Goal: Find specific page/section: Find specific page/section

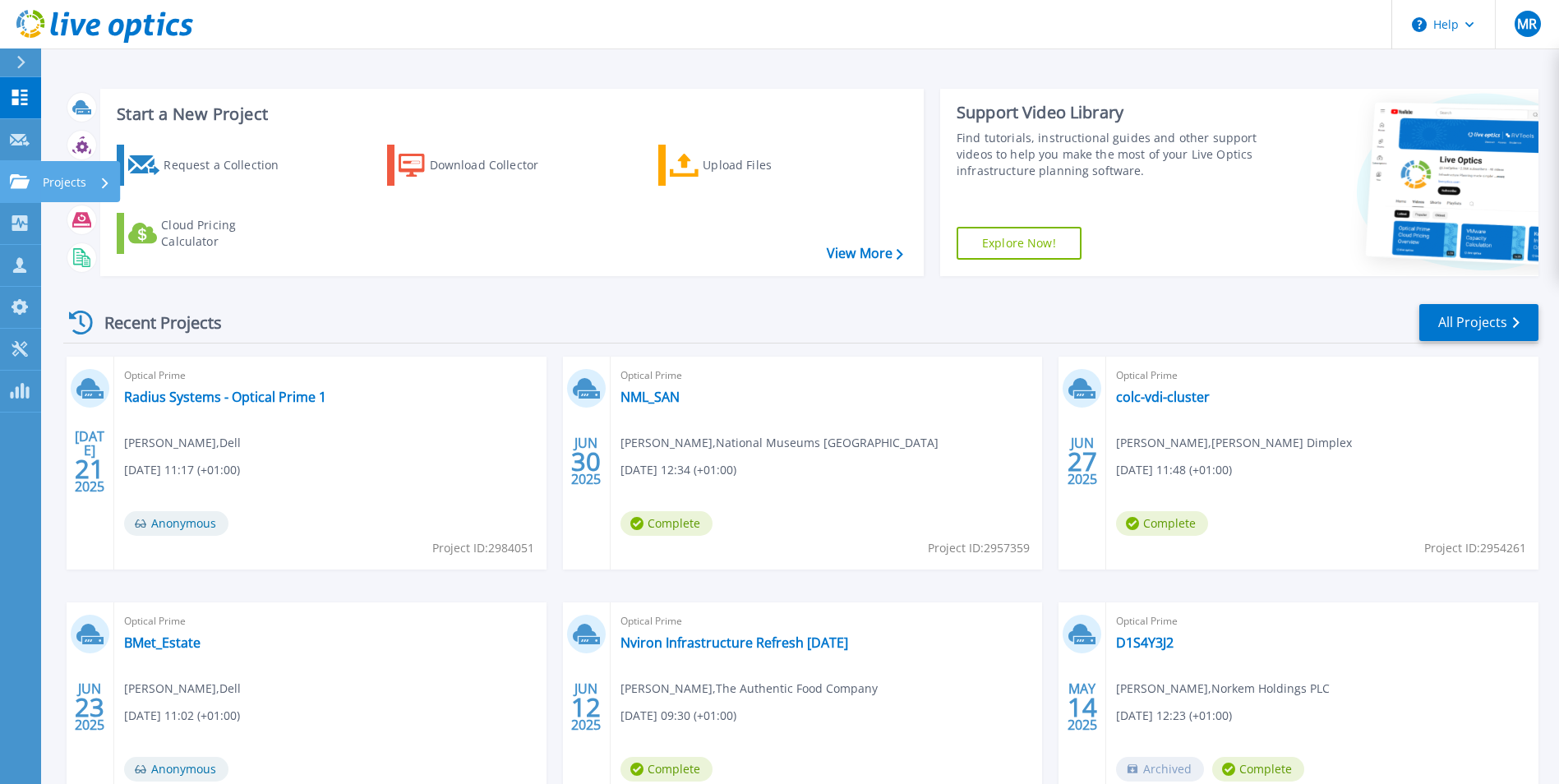
click at [25, 178] on icon at bounding box center [20, 180] width 20 height 14
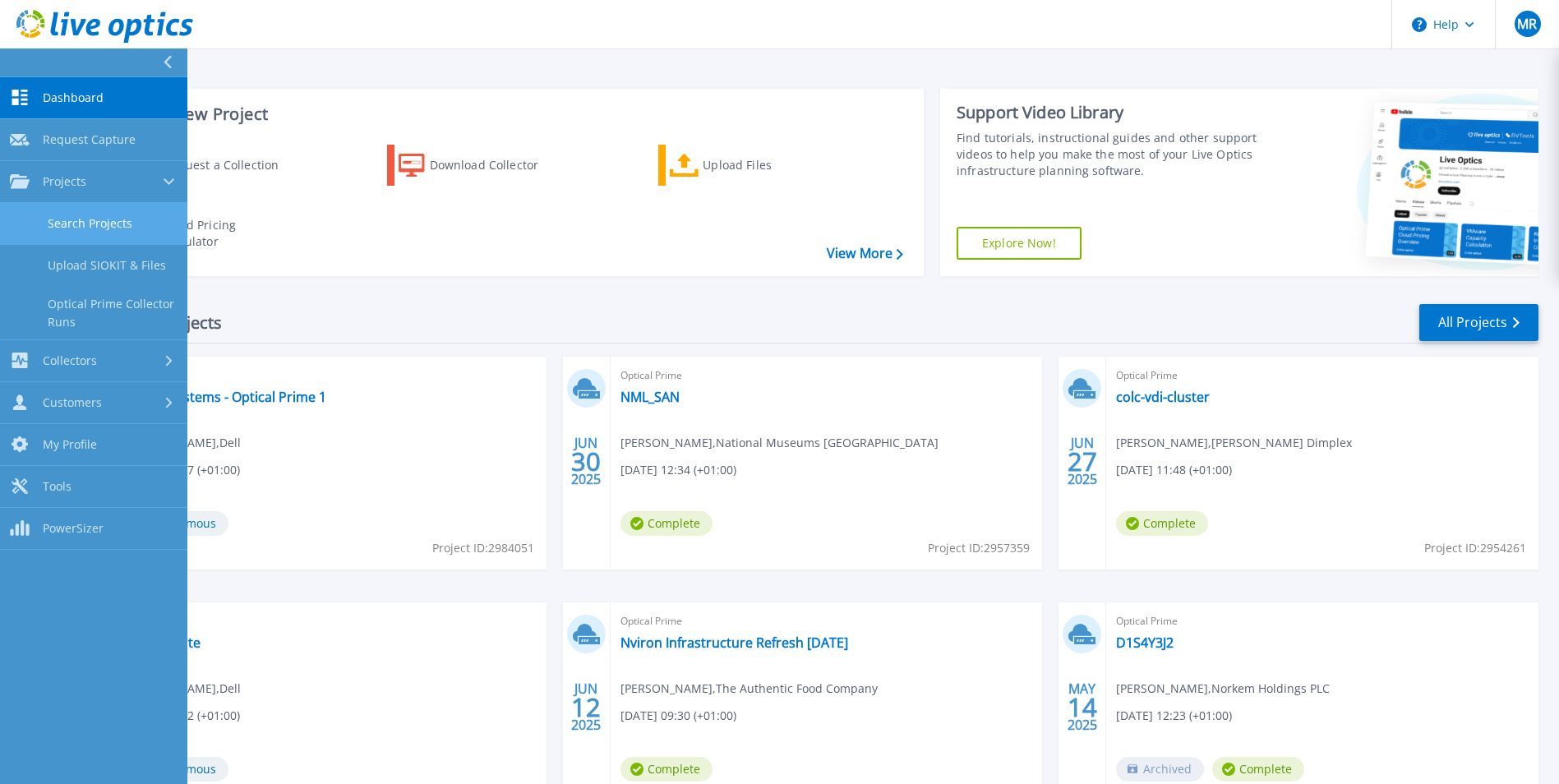
click at [82, 219] on link "Search Projects" at bounding box center [94, 223] width 187 height 41
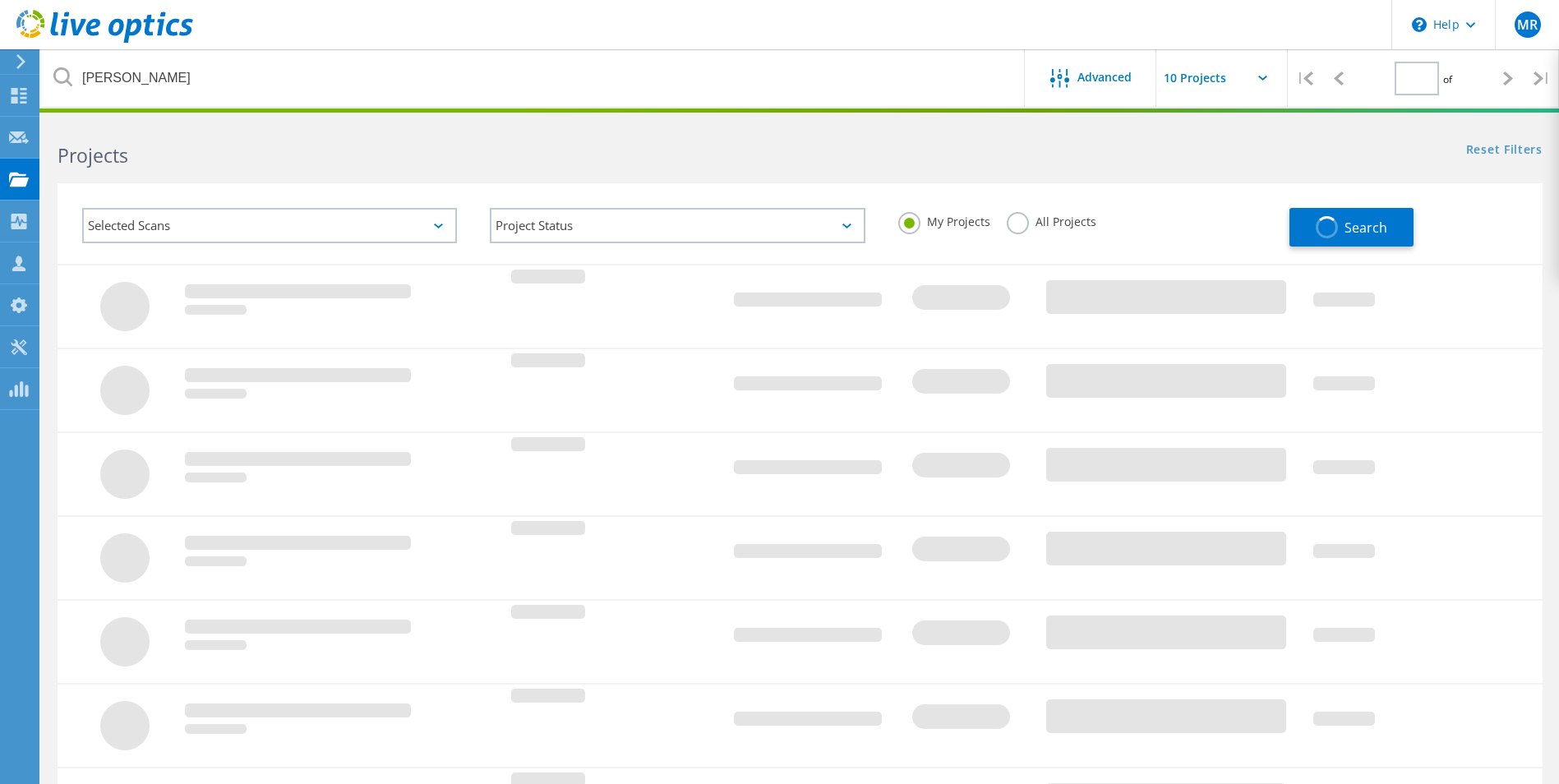
type input "1"
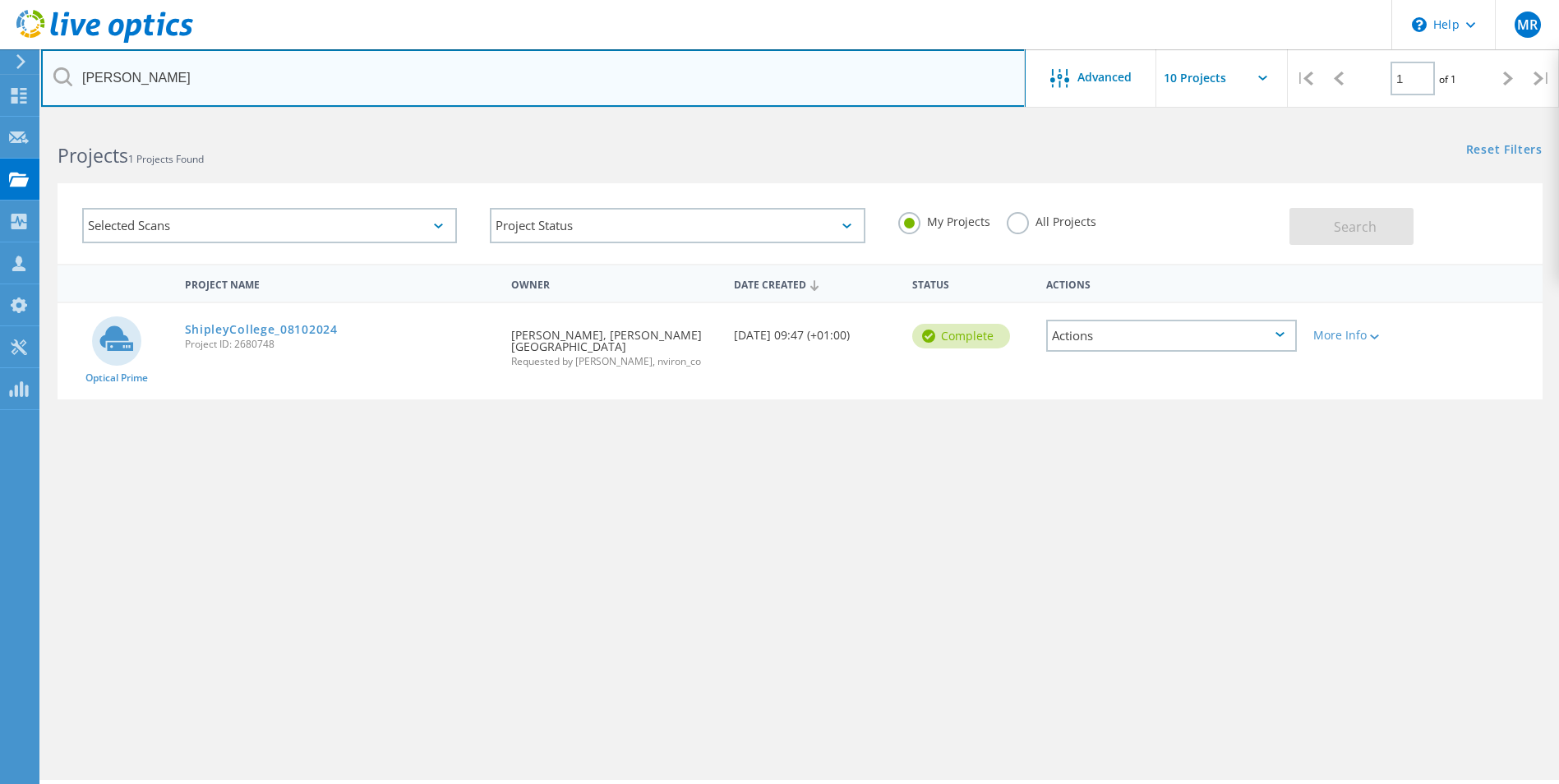
click at [154, 74] on input "[PERSON_NAME]" at bounding box center [533, 78] width 984 height 58
